Goal: Task Accomplishment & Management: Use online tool/utility

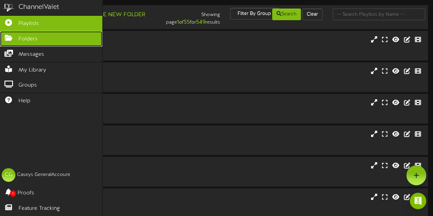
click at [9, 35] on icon at bounding box center [8, 37] width 17 height 5
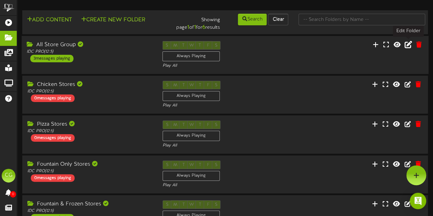
click at [406, 45] on icon at bounding box center [408, 44] width 8 height 8
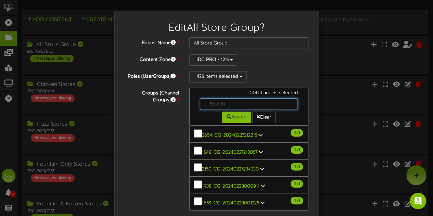
click at [214, 106] on input "text" at bounding box center [249, 104] width 98 height 12
type input "5221"
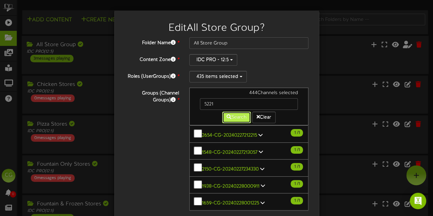
click at [234, 120] on button "Search" at bounding box center [236, 117] width 29 height 12
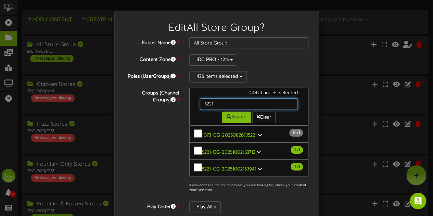
drag, startPoint x: 215, startPoint y: 98, endPoint x: 177, endPoint y: 96, distance: 38.4
click at [177, 96] on div "Groups (Channel Groups) * 444 Channels selected 5221 Search Clear 0" at bounding box center [216, 142] width 194 height 108
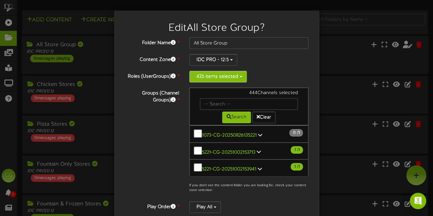
click at [207, 76] on button "435 items selected" at bounding box center [217, 77] width 57 height 12
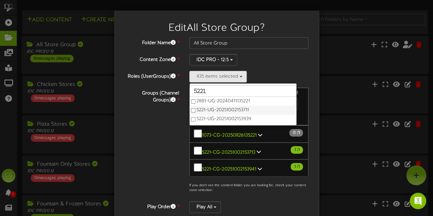
type input "5221"
click at [190, 107] on label "5221-UG-20251002153711" at bounding box center [242, 110] width 107 height 9
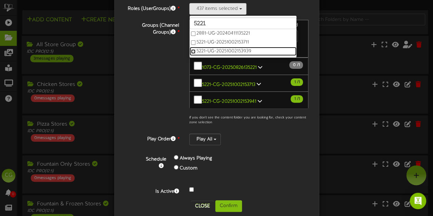
scroll to position [68, 0]
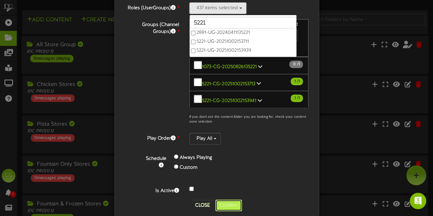
click at [236, 201] on button "Confirm" at bounding box center [228, 205] width 27 height 12
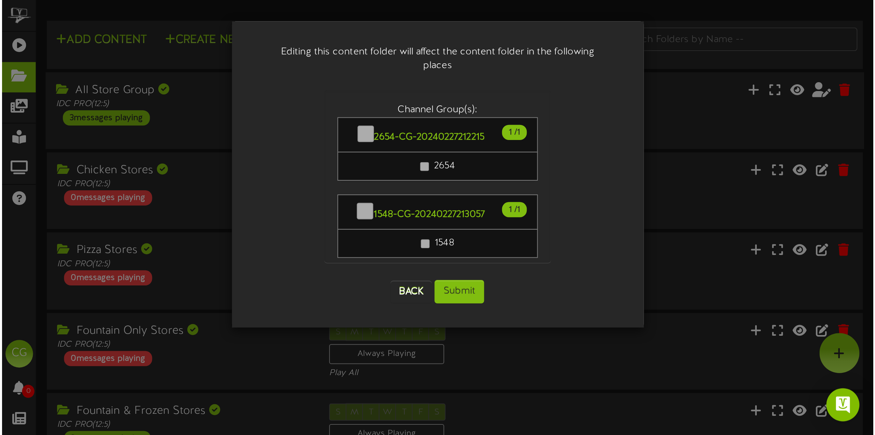
scroll to position [0, 0]
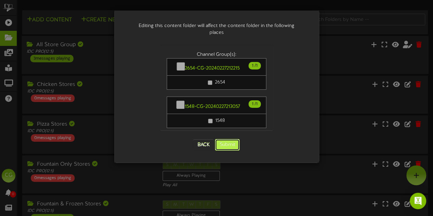
click at [222, 140] on button "Submit" at bounding box center [227, 145] width 25 height 12
